Goal: Information Seeking & Learning: Learn about a topic

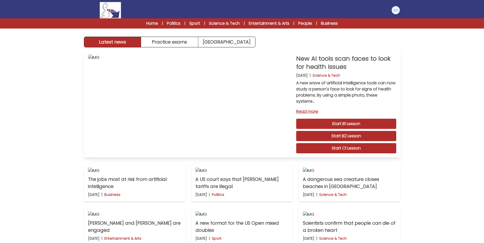
click at [308, 111] on link "Read more" at bounding box center [346, 112] width 100 height 6
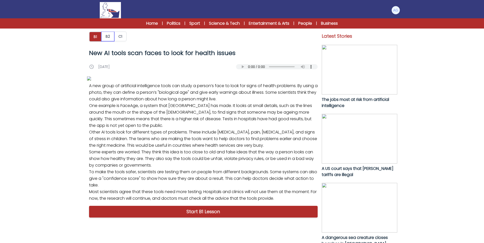
click at [109, 39] on button "B2" at bounding box center [107, 37] width 13 height 10
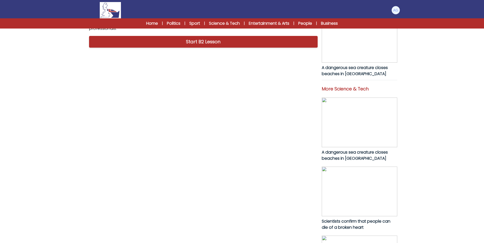
scroll to position [179, 0]
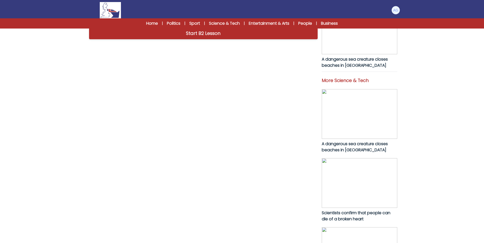
drag, startPoint x: 89, startPoint y: 64, endPoint x: 115, endPoint y: 63, distance: 26.1
drag, startPoint x: 115, startPoint y: 63, endPoint x: 123, endPoint y: 65, distance: 8.5
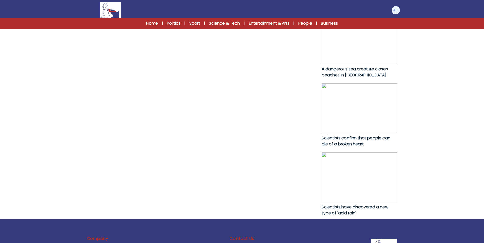
scroll to position [228, 0]
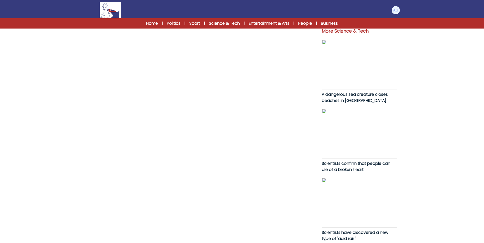
drag, startPoint x: 95, startPoint y: 99, endPoint x: 184, endPoint y: 102, distance: 89.1
drag, startPoint x: 184, startPoint y: 102, endPoint x: 169, endPoint y: 111, distance: 17.7
drag, startPoint x: 161, startPoint y: 98, endPoint x: 220, endPoint y: 100, distance: 58.5
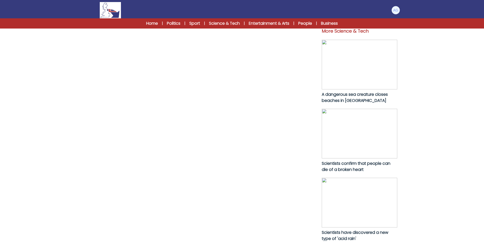
drag, startPoint x: 161, startPoint y: 100, endPoint x: 297, endPoint y: 103, distance: 135.2
drag, startPoint x: 90, startPoint y: 100, endPoint x: 183, endPoint y: 109, distance: 93.8
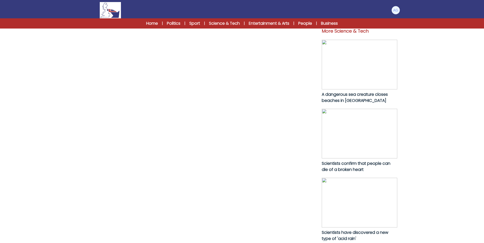
drag, startPoint x: 183, startPoint y: 109, endPoint x: 191, endPoint y: 113, distance: 9.0
drag, startPoint x: 161, startPoint y: 100, endPoint x: 215, endPoint y: 108, distance: 54.1
drag, startPoint x: 215, startPoint y: 108, endPoint x: 222, endPoint y: 109, distance: 7.5
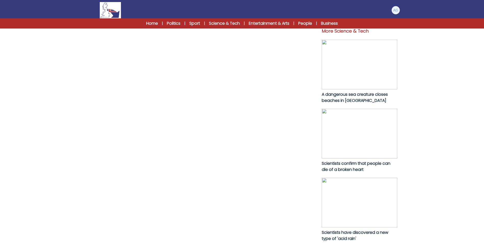
drag, startPoint x: 98, startPoint y: 99, endPoint x: 180, endPoint y: 98, distance: 82.1
drag, startPoint x: 180, startPoint y: 98, endPoint x: 201, endPoint y: 114, distance: 26.1
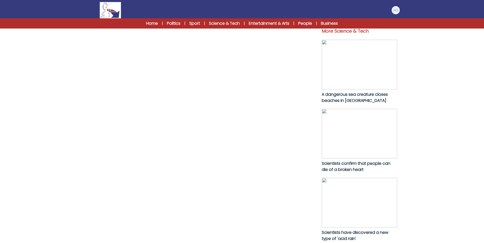
drag, startPoint x: 124, startPoint y: 106, endPoint x: 201, endPoint y: 116, distance: 77.1
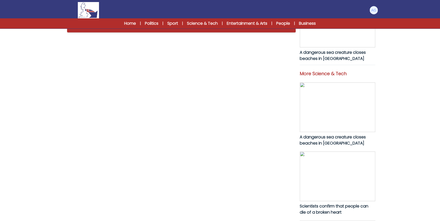
scroll to position [209, 0]
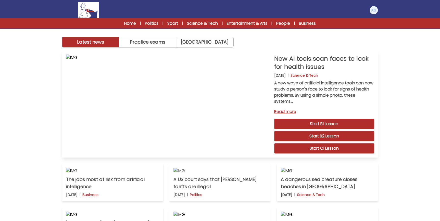
click at [323, 135] on link "Start B2 Lesson" at bounding box center [324, 136] width 100 height 10
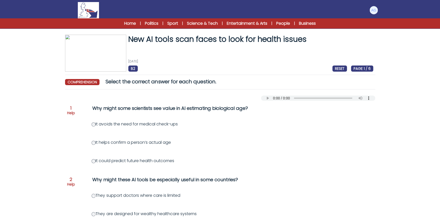
click at [340, 69] on span "RESET" at bounding box center [339, 69] width 15 height 6
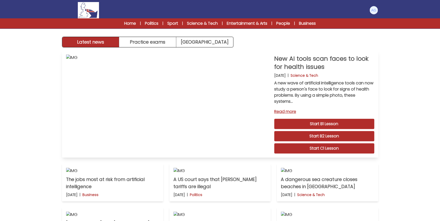
click at [286, 111] on link "Read more" at bounding box center [324, 112] width 100 height 6
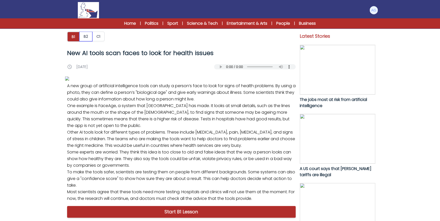
click at [86, 34] on button "B2" at bounding box center [85, 37] width 13 height 10
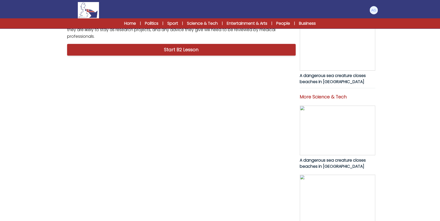
scroll to position [255, 0]
